Goal: Task Accomplishment & Management: Manage account settings

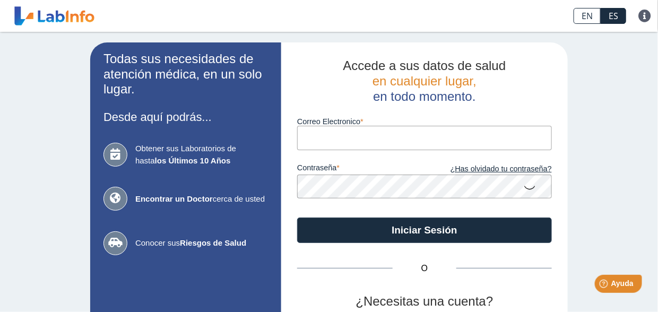
click at [330, 126] on label "Correo Electronico" at bounding box center [424, 121] width 255 height 8
click at [330, 126] on input "Correo Electronico" at bounding box center [424, 138] width 255 height 24
click at [329, 137] on input "Correo Electronico" at bounding box center [424, 138] width 255 height 24
type input "[EMAIL_ADDRESS][DOMAIN_NAME]"
click at [526, 186] on icon at bounding box center [529, 187] width 13 height 21
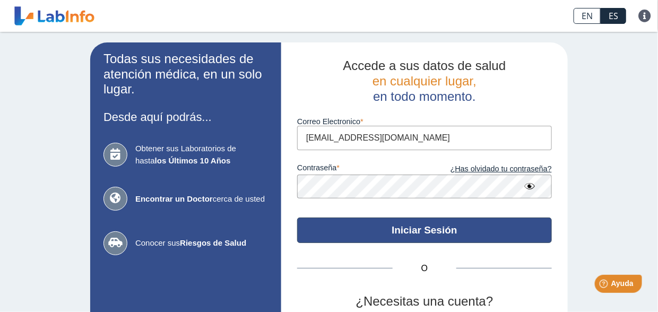
click at [376, 225] on button "Iniciar Sesión" at bounding box center [424, 229] width 255 height 25
